Goal: Check status: Check status

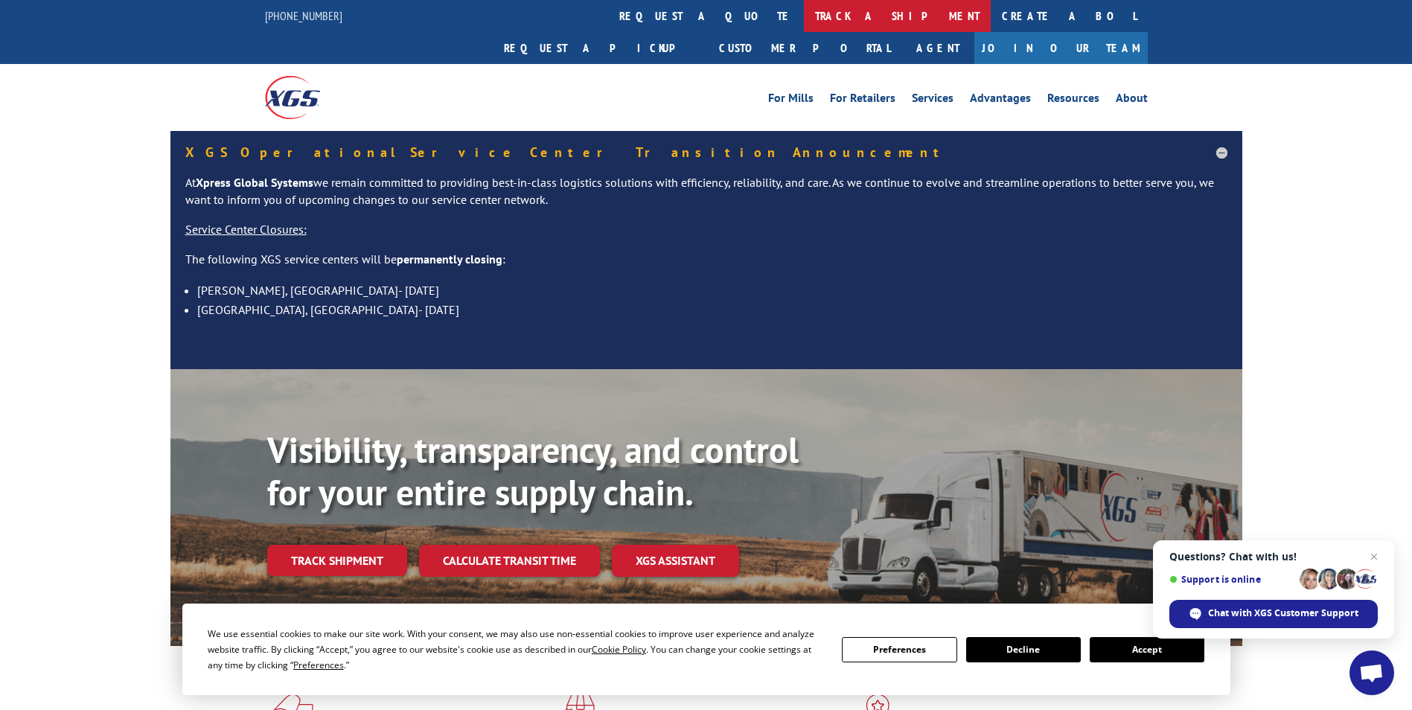
click at [804, 17] on link "track a shipment" at bounding box center [897, 16] width 187 height 32
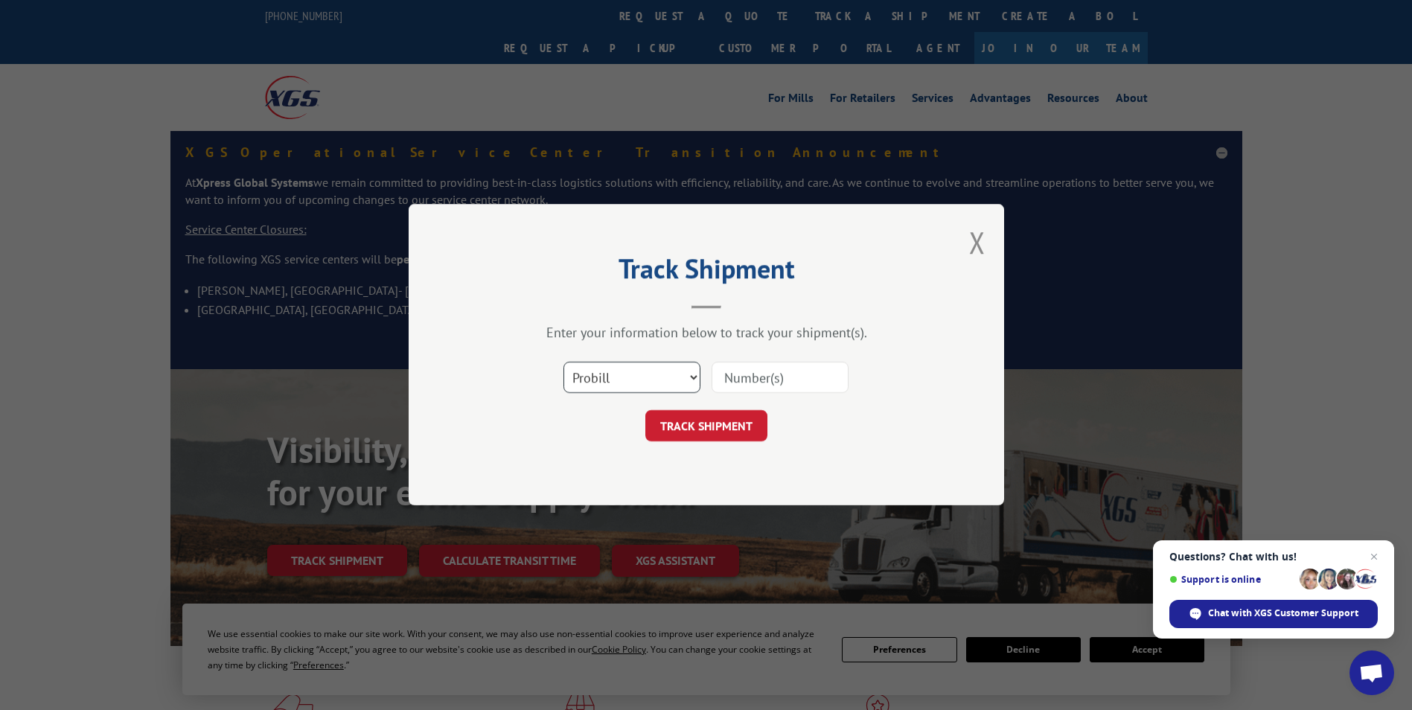
click at [646, 390] on select "Select category... Probill BOL PO" at bounding box center [632, 378] width 137 height 31
select select "po"
click at [564, 363] on select "Select category... Probill BOL PO" at bounding box center [632, 378] width 137 height 31
click at [747, 380] on input at bounding box center [780, 378] width 137 height 31
paste input "81511094"
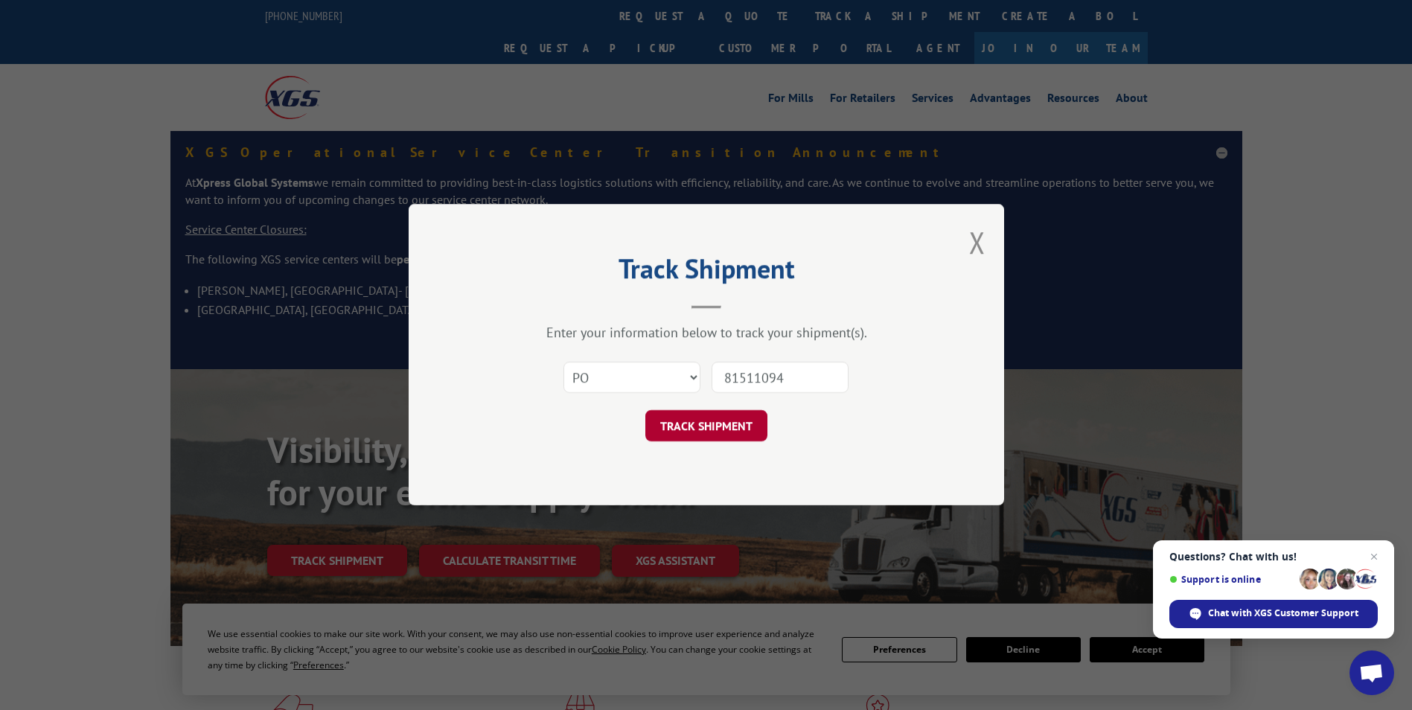
type input "81511094"
click at [721, 422] on button "TRACK SHIPMENT" at bounding box center [706, 426] width 122 height 31
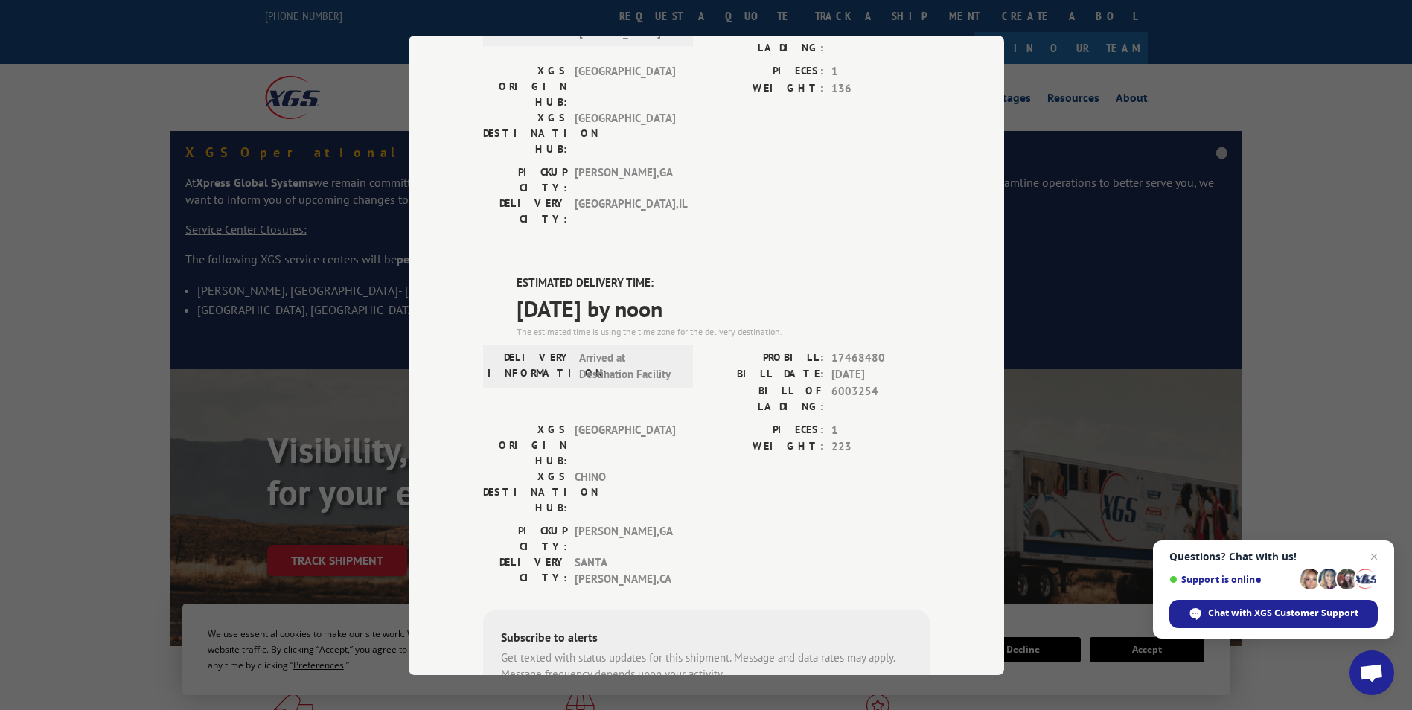
scroll to position [291, 0]
